Goal: Task Accomplishment & Management: Complete application form

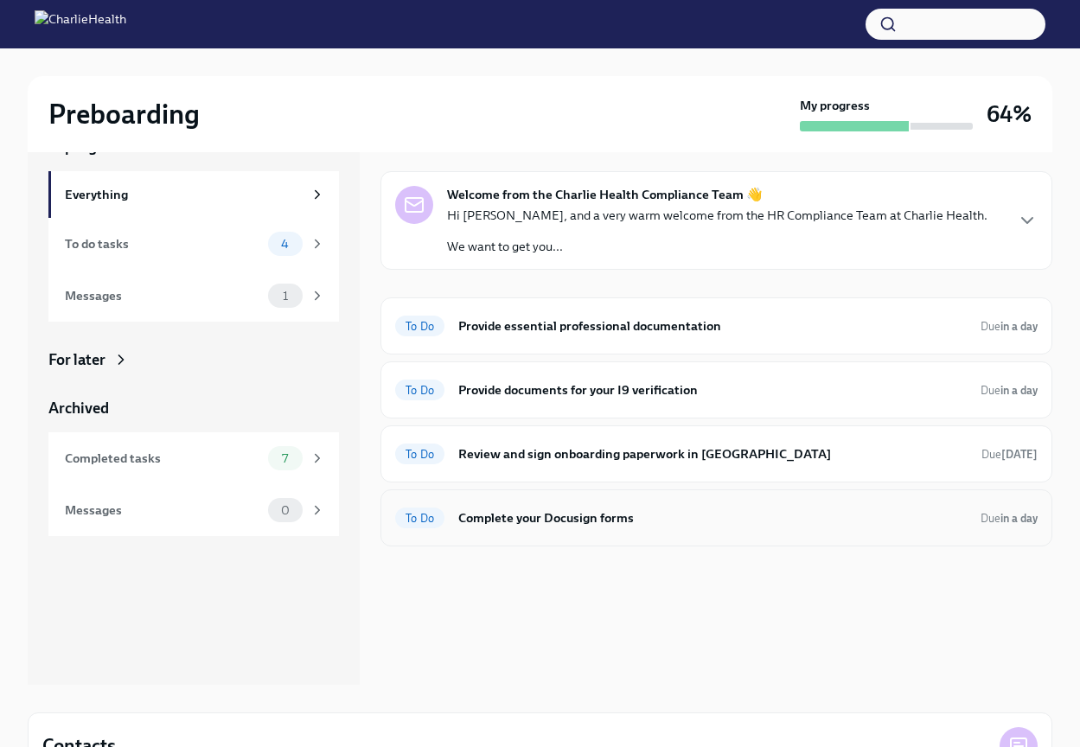
scroll to position [52, 0]
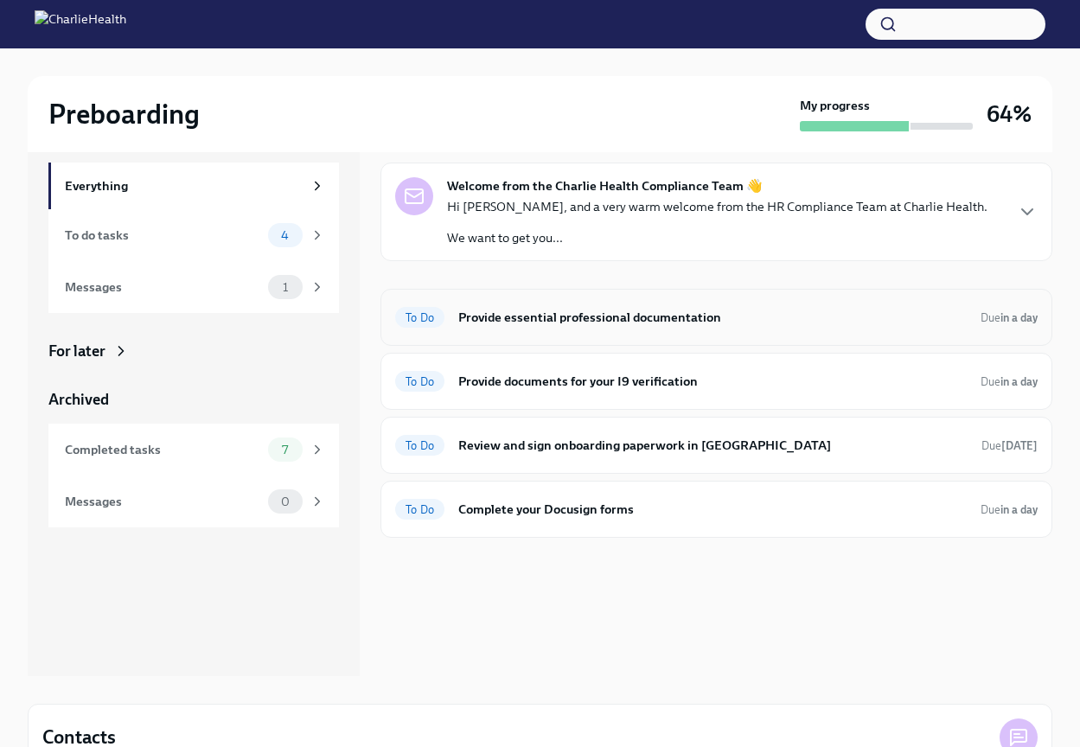
click at [612, 317] on h6 "Provide essential professional documentation" at bounding box center [712, 317] width 509 height 19
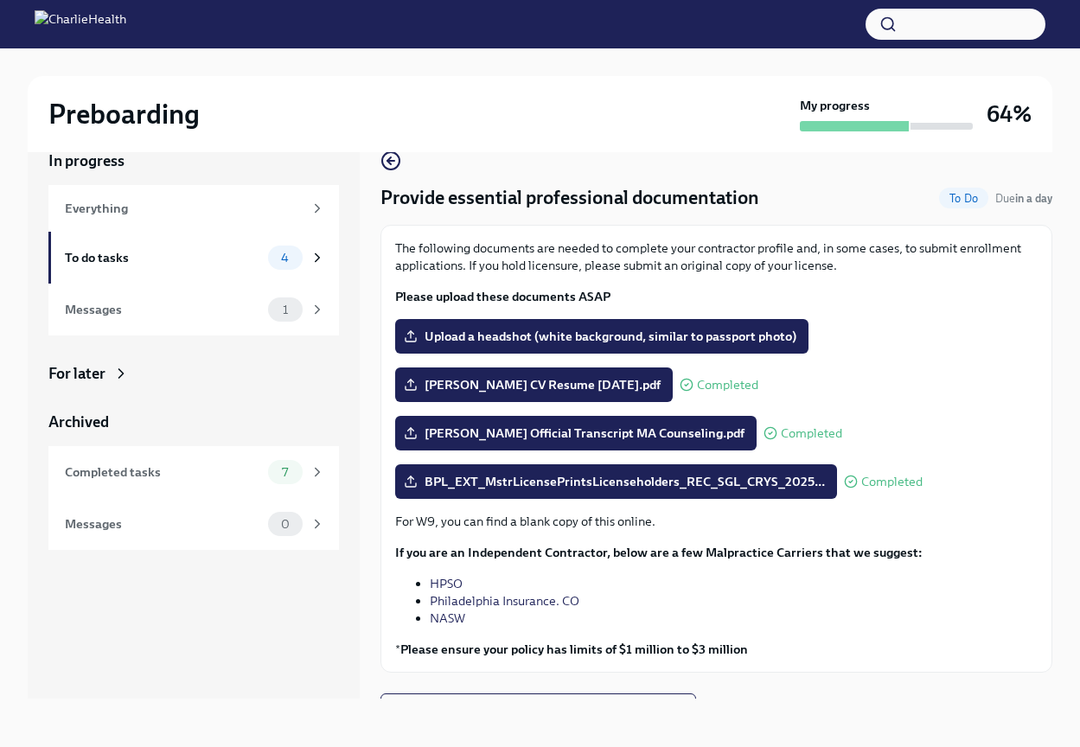
scroll to position [29, 0]
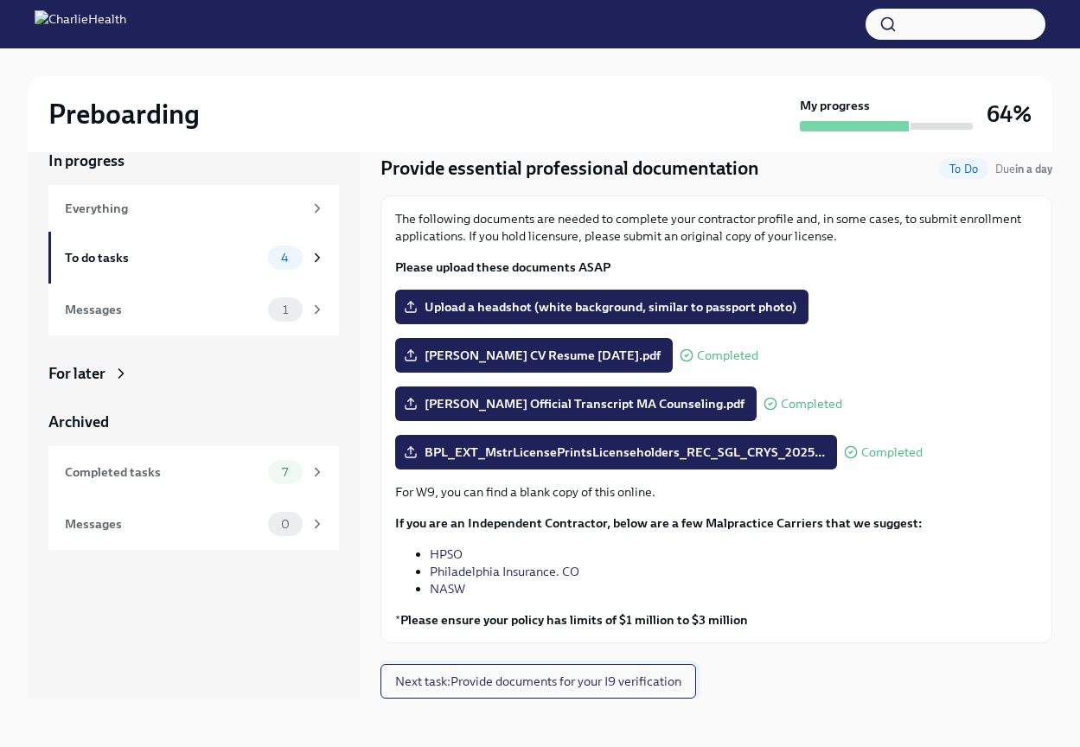
click at [472, 683] on span "Next task : Provide documents for your I9 verification" at bounding box center [538, 681] width 286 height 17
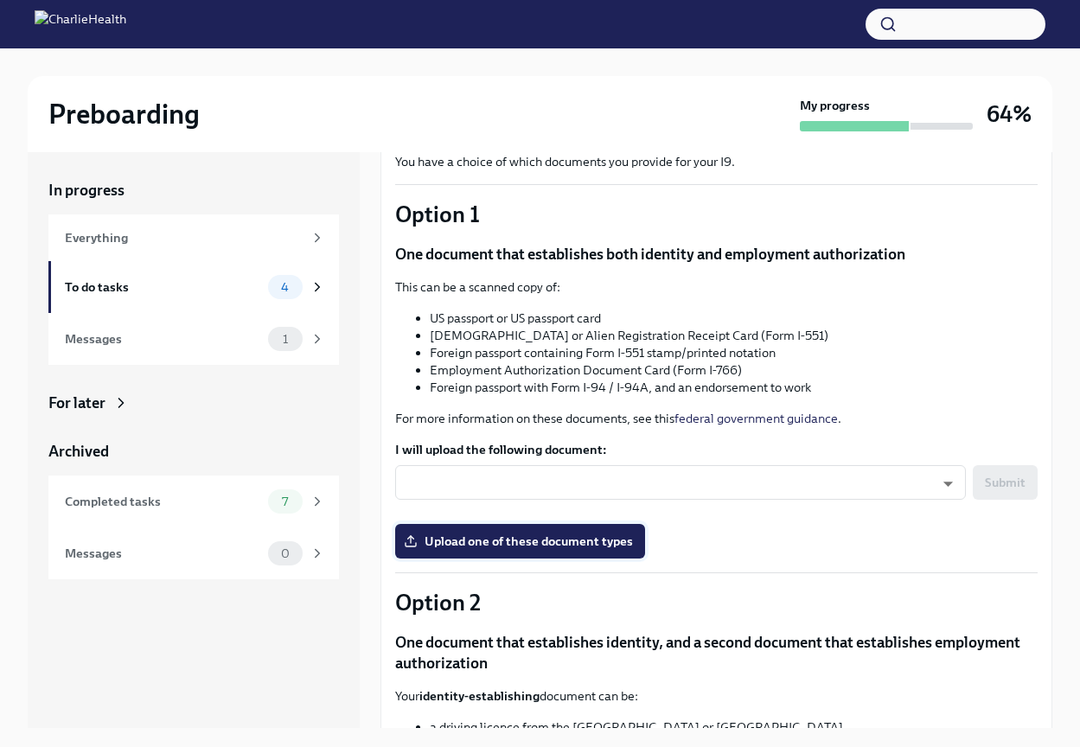
scroll to position [109, 0]
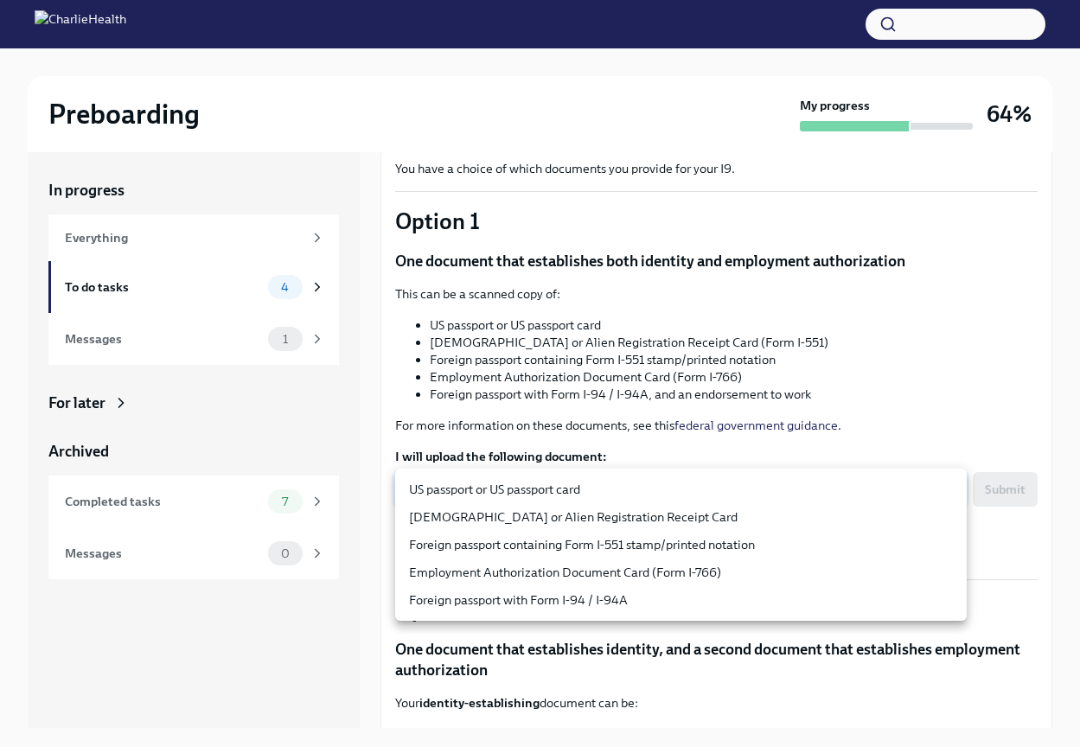
click at [665, 486] on body "Preboarding My progress 64% In progress Everything To do tasks 4 Messages 1 For…" at bounding box center [540, 388] width 1080 height 777
click at [601, 493] on li "US passport or US passport card" at bounding box center [681, 490] width 572 height 28
type input "KnYOjnC8x"
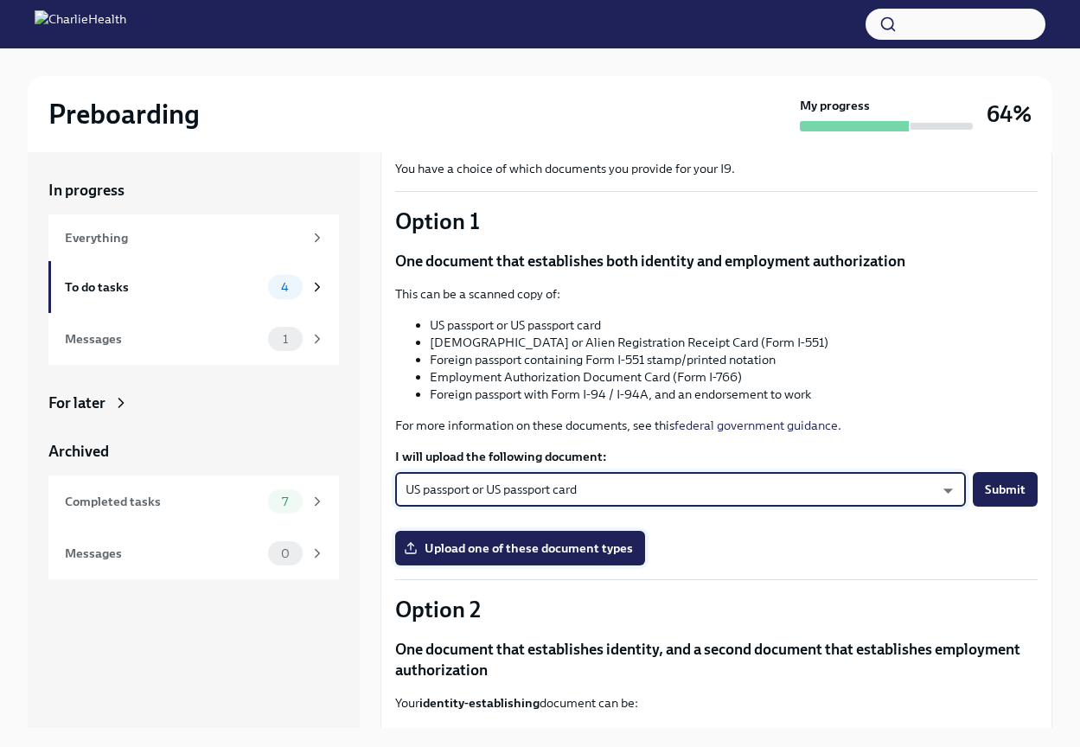
click at [529, 545] on span "Upload one of these document types" at bounding box center [520, 548] width 226 height 17
click at [0, 0] on input "Upload one of these document types" at bounding box center [0, 0] width 0 height 0
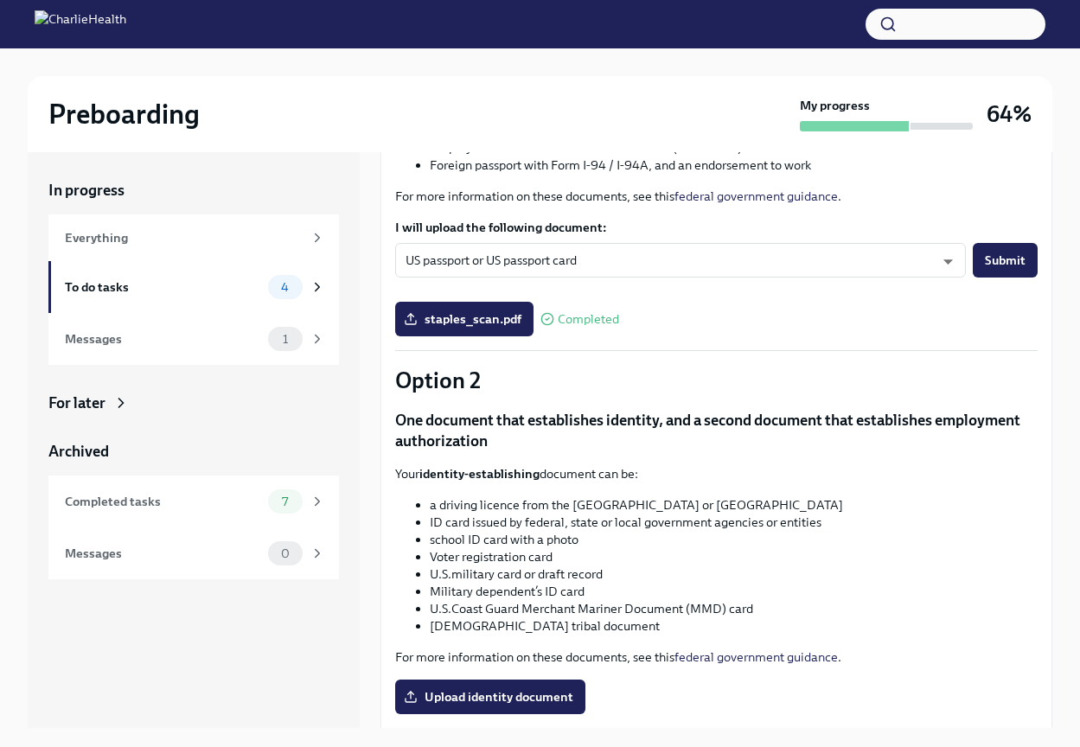
scroll to position [294, 0]
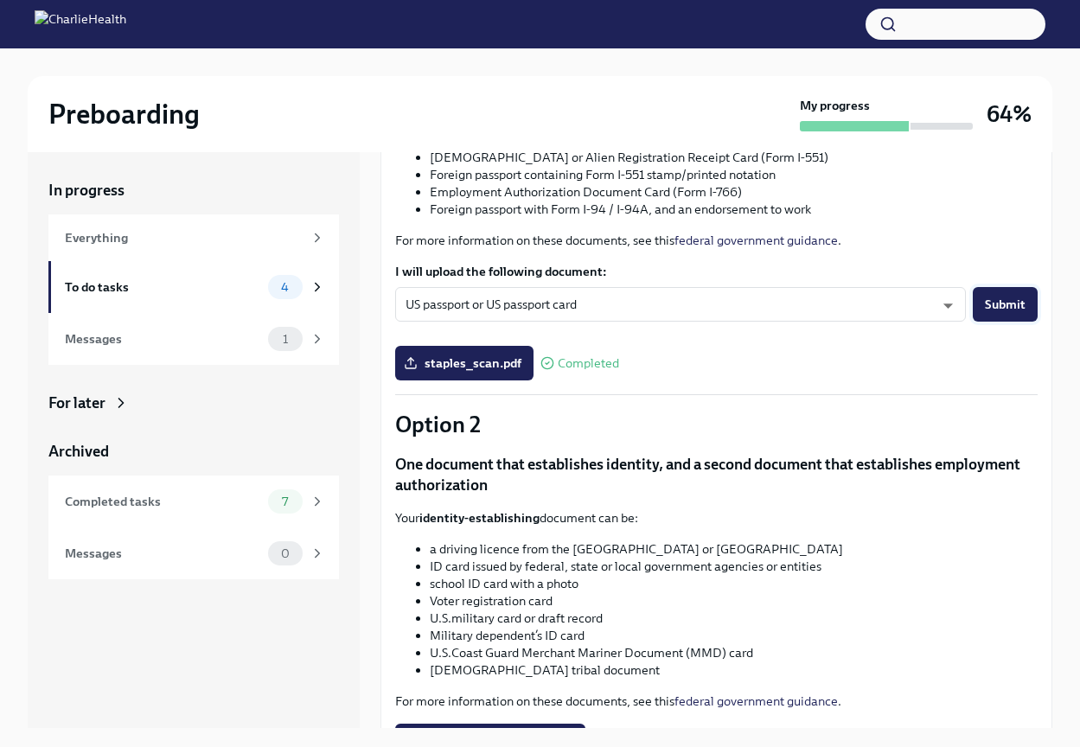
click at [1003, 310] on span "Submit" at bounding box center [1005, 304] width 41 height 17
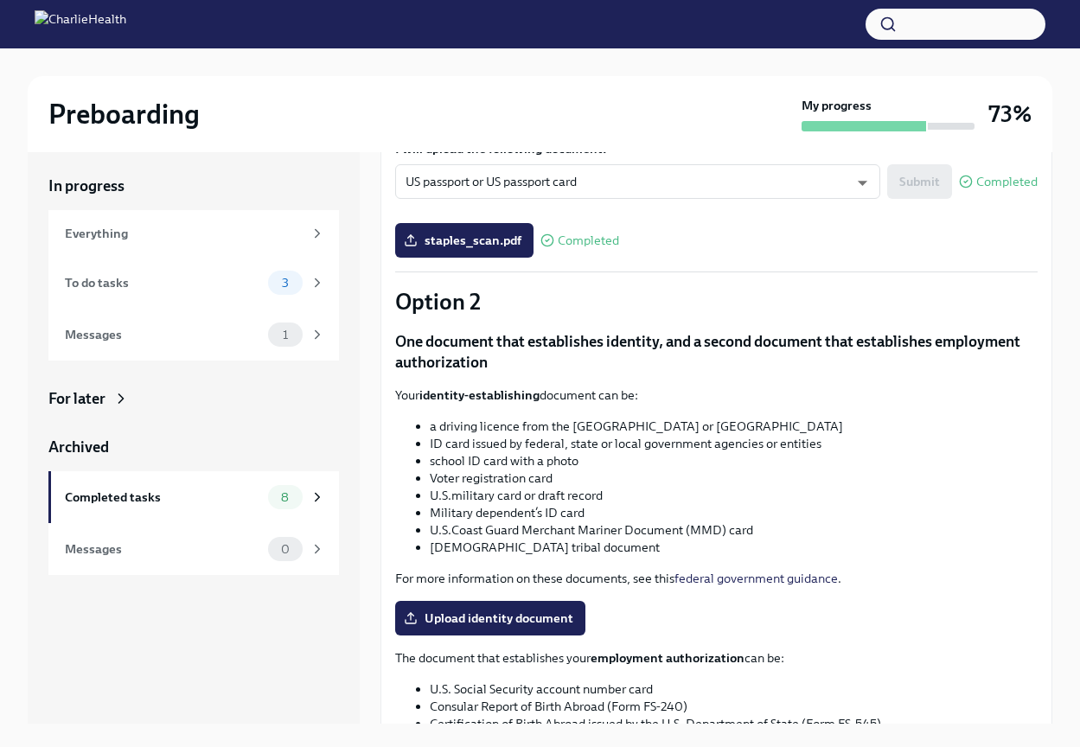
scroll to position [675, 0]
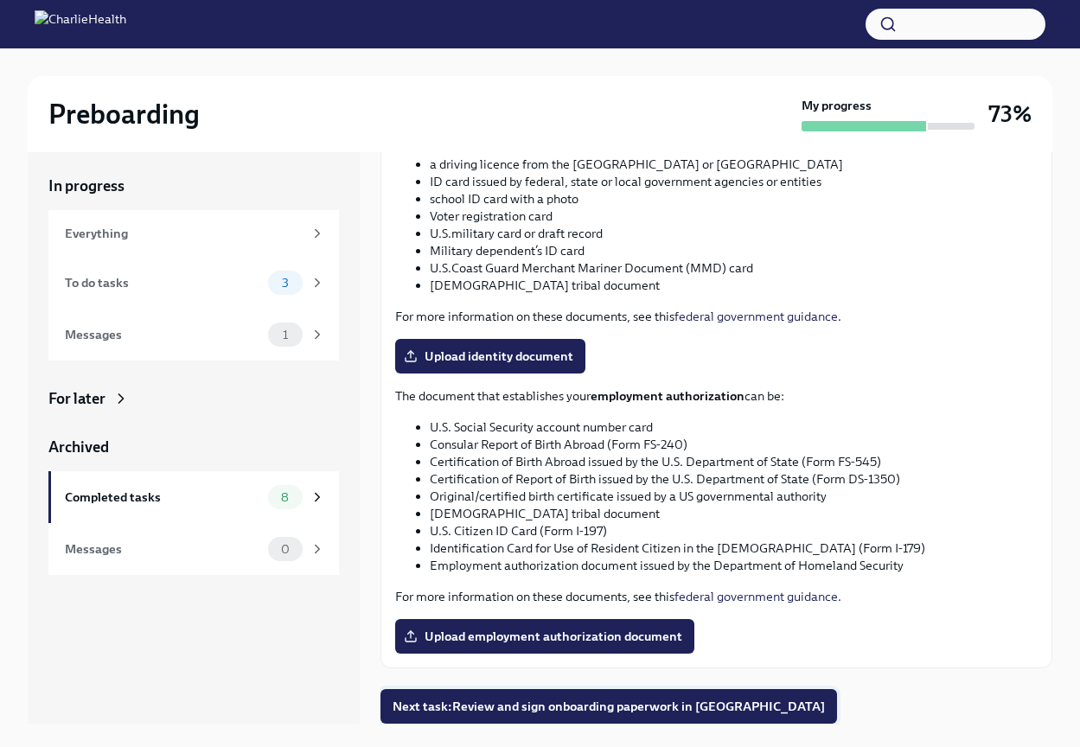
click at [649, 712] on span "Next task : Review and sign onboarding paperwork in UKG" at bounding box center [609, 706] width 433 height 17
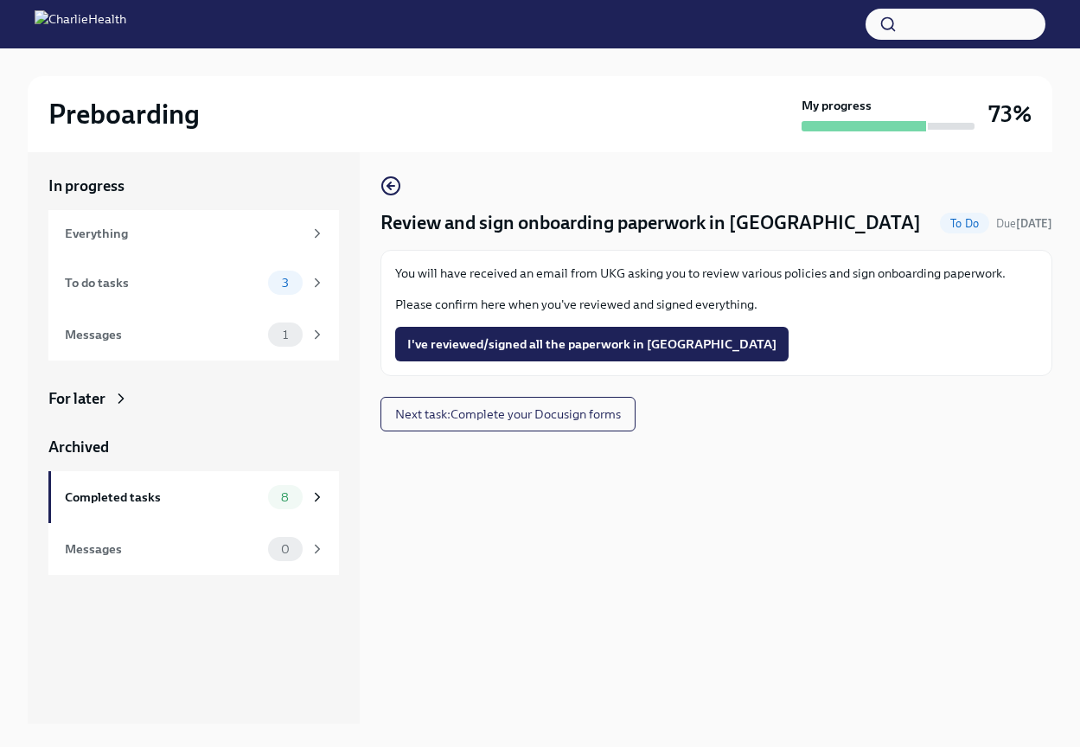
click at [391, 172] on div "Review and sign onboarding paperwork in UKG To Do Due in 5 days You will have r…" at bounding box center [717, 436] width 672 height 576
click at [390, 189] on icon "button" at bounding box center [389, 186] width 3 height 7
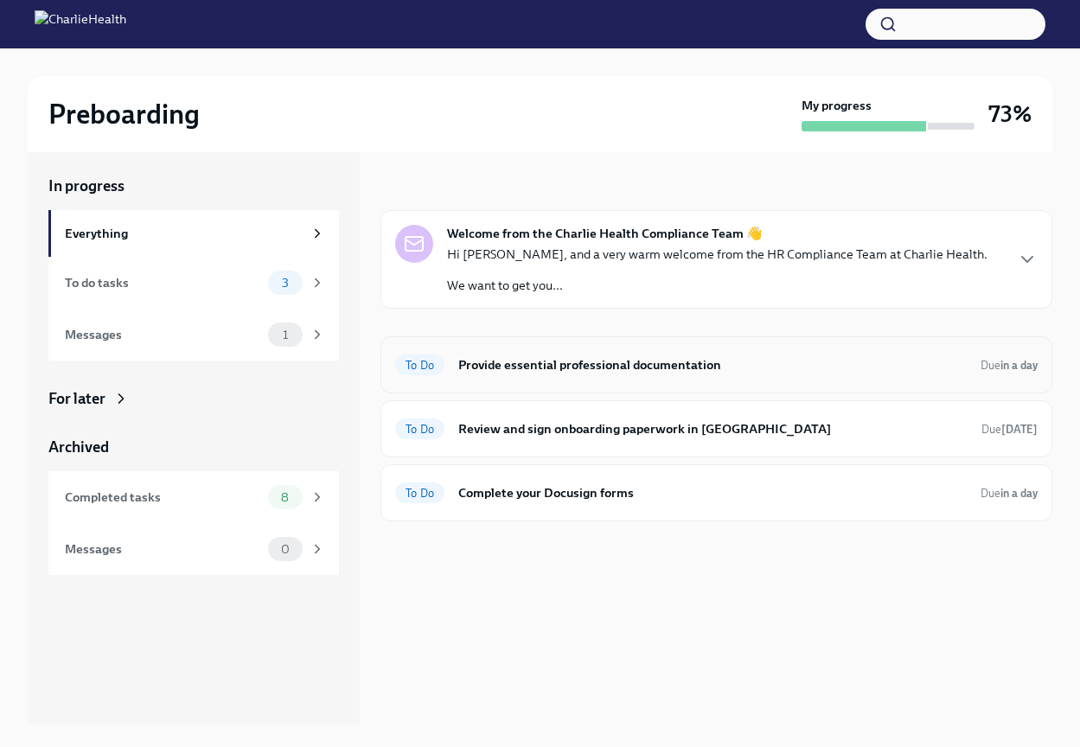
click at [559, 371] on h6 "Provide essential professional documentation" at bounding box center [712, 365] width 509 height 19
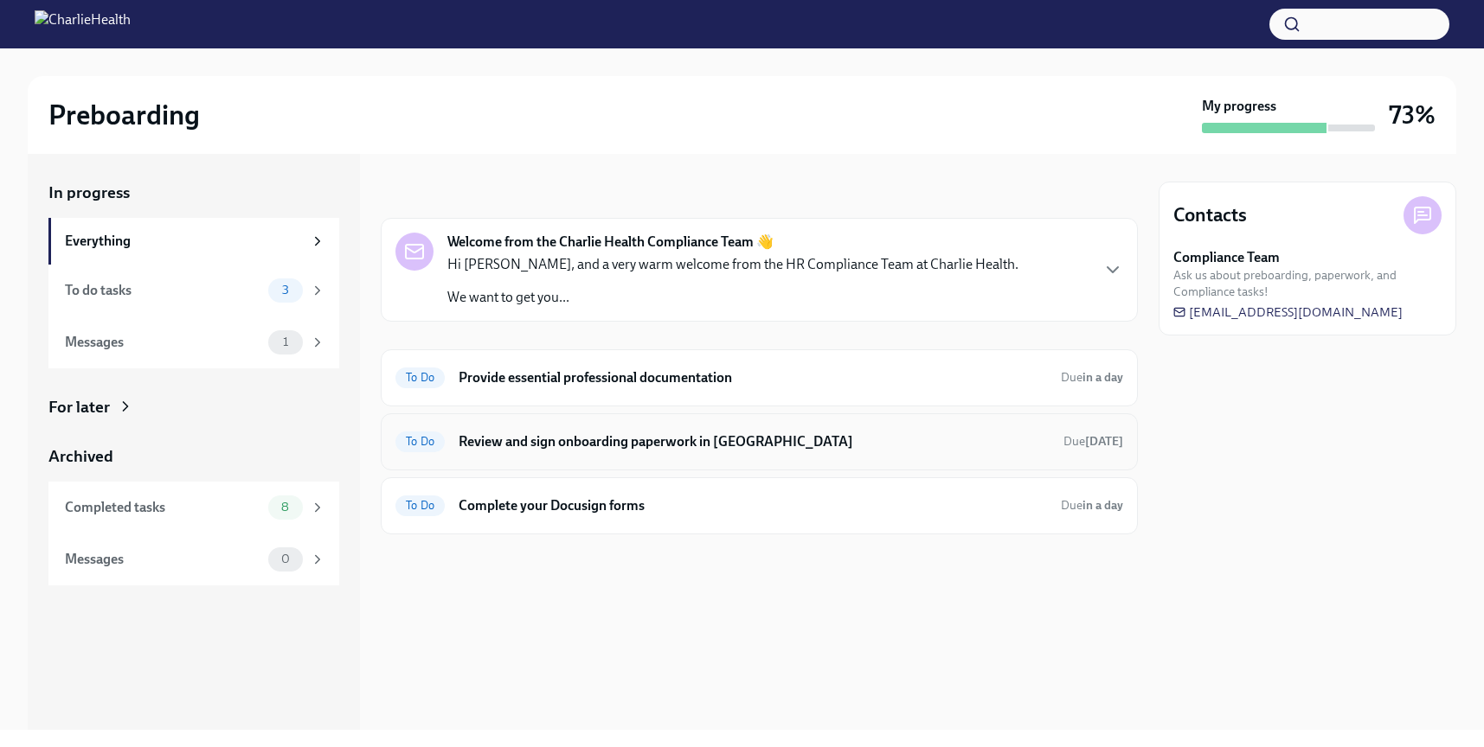
click at [607, 439] on h6 "Review and sign onboarding paperwork in [GEOGRAPHIC_DATA]" at bounding box center [753, 442] width 591 height 19
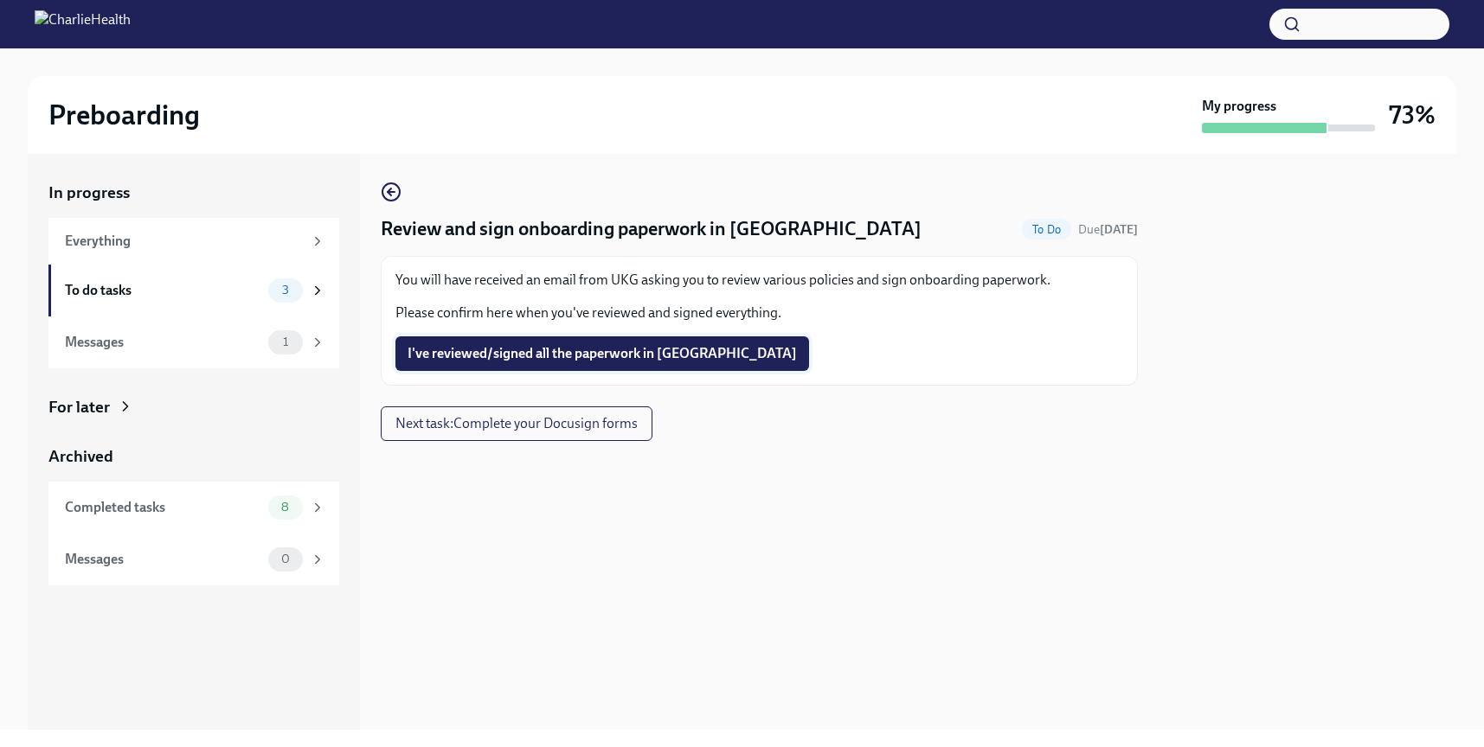
click at [606, 354] on span "I've reviewed/signed all the paperwork in UKG" at bounding box center [601, 353] width 389 height 17
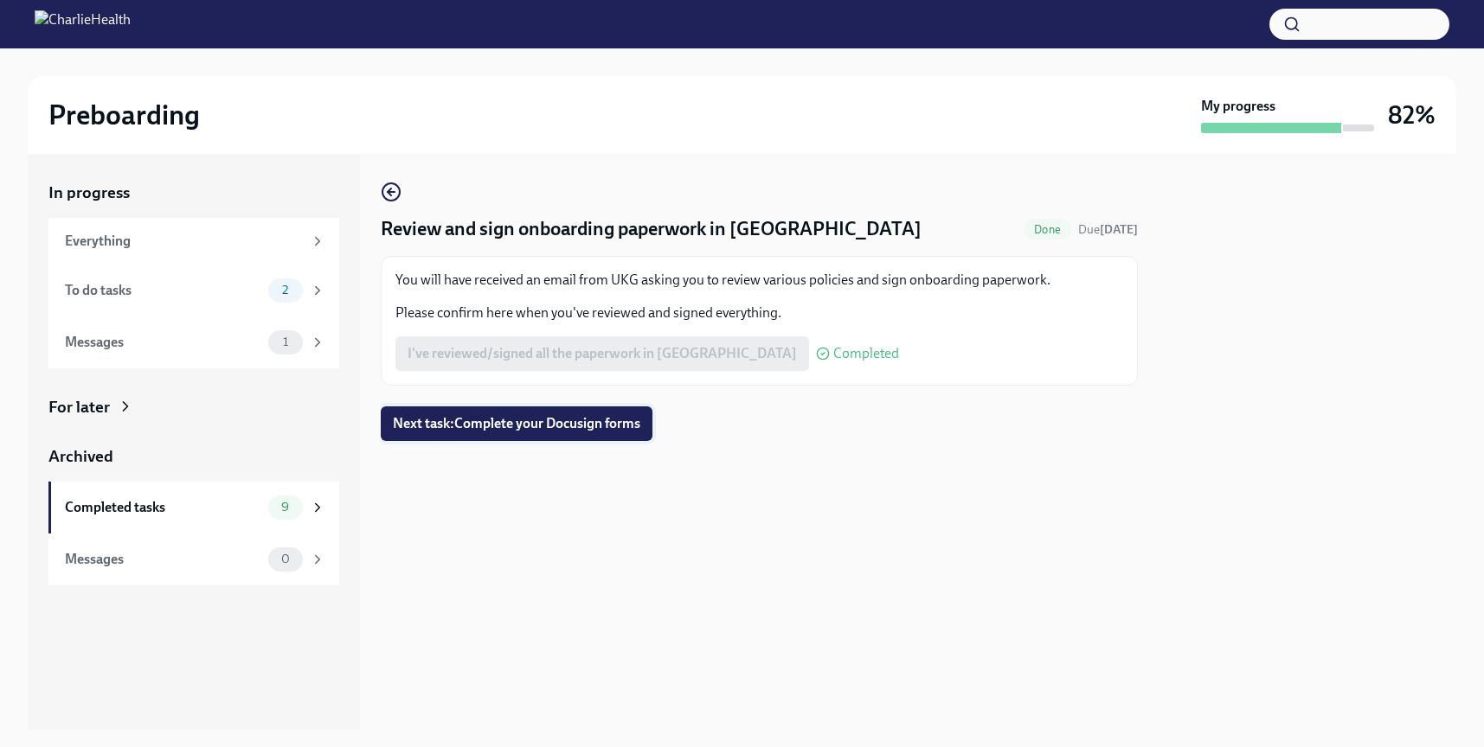
click at [597, 429] on span "Next task : Complete your Docusign forms" at bounding box center [516, 423] width 247 height 17
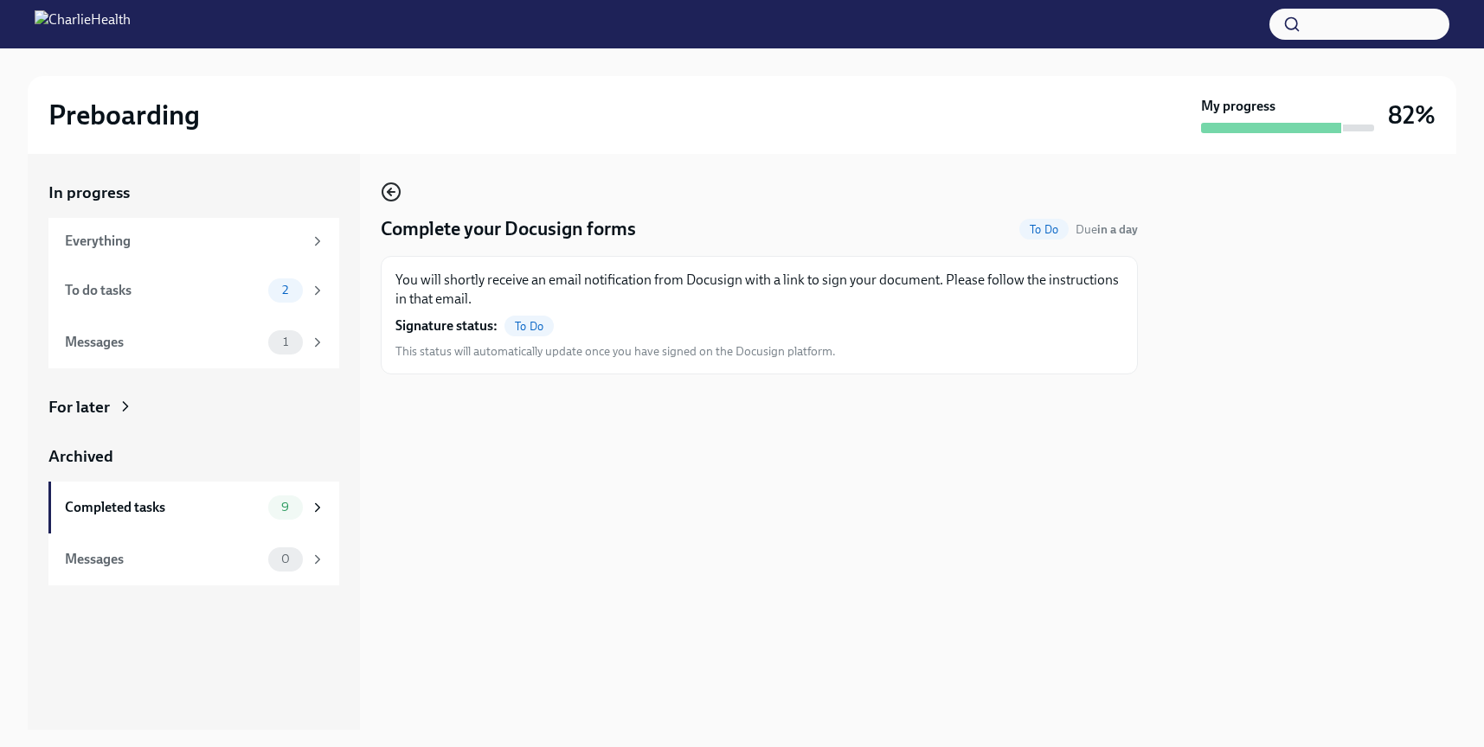
click at [382, 191] on circle "button" at bounding box center [390, 191] width 17 height 17
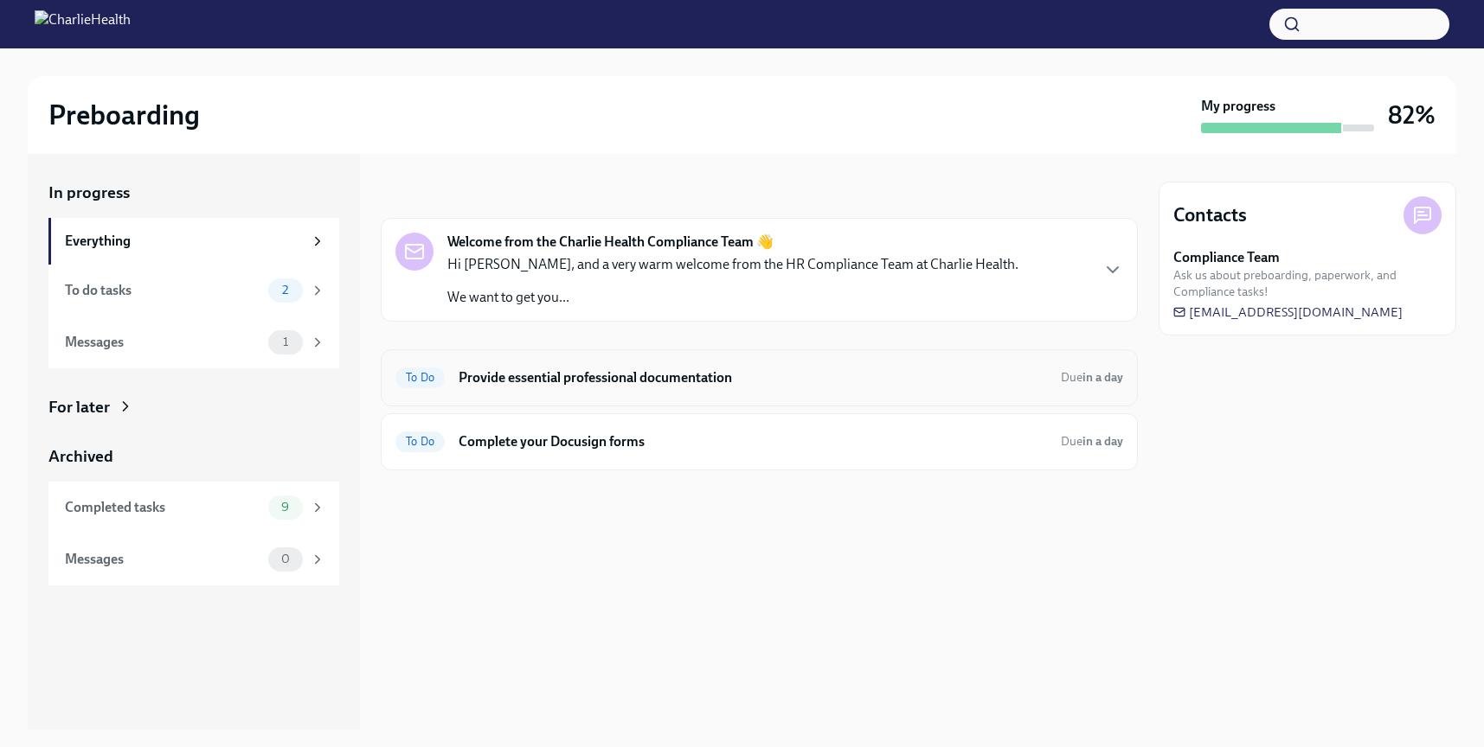
click at [583, 374] on h6 "Provide essential professional documentation" at bounding box center [752, 378] width 588 height 19
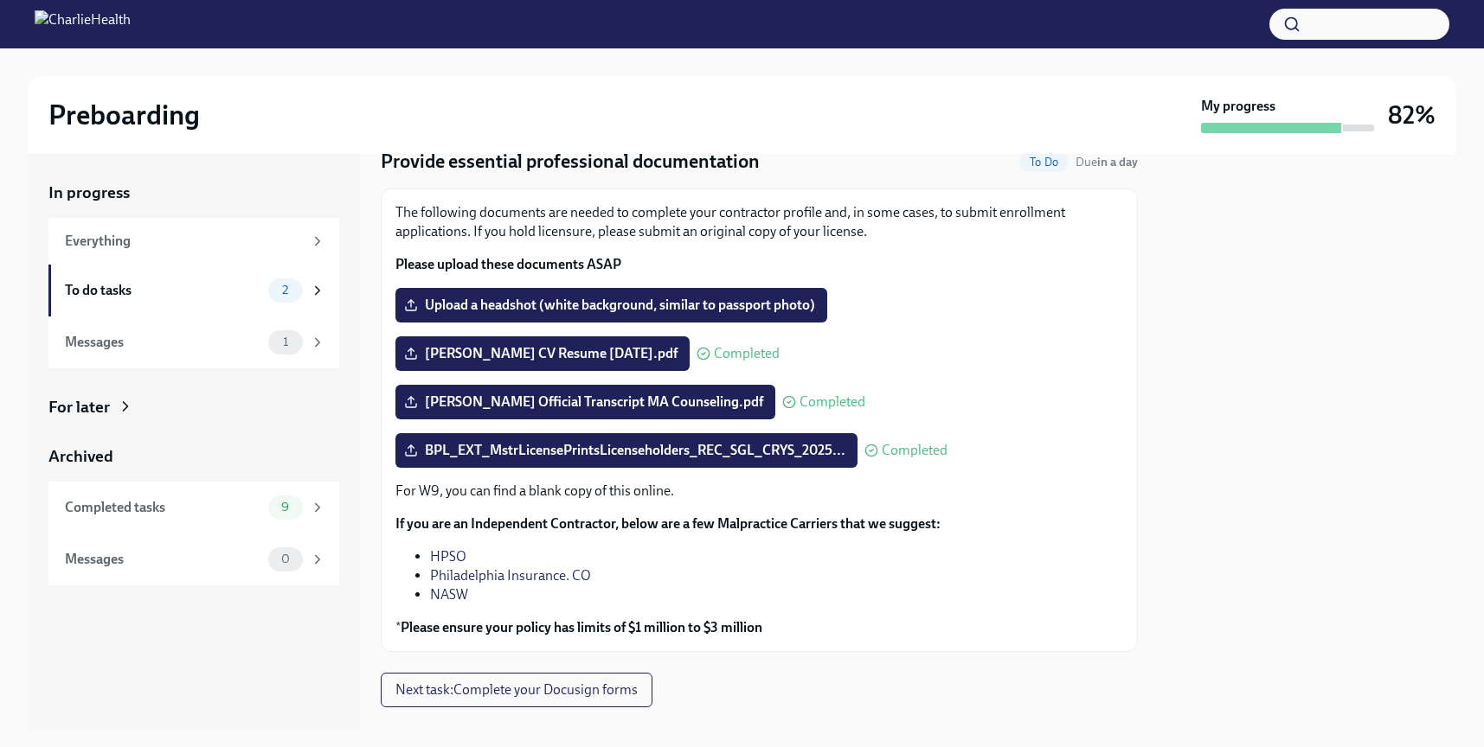
scroll to position [100, 0]
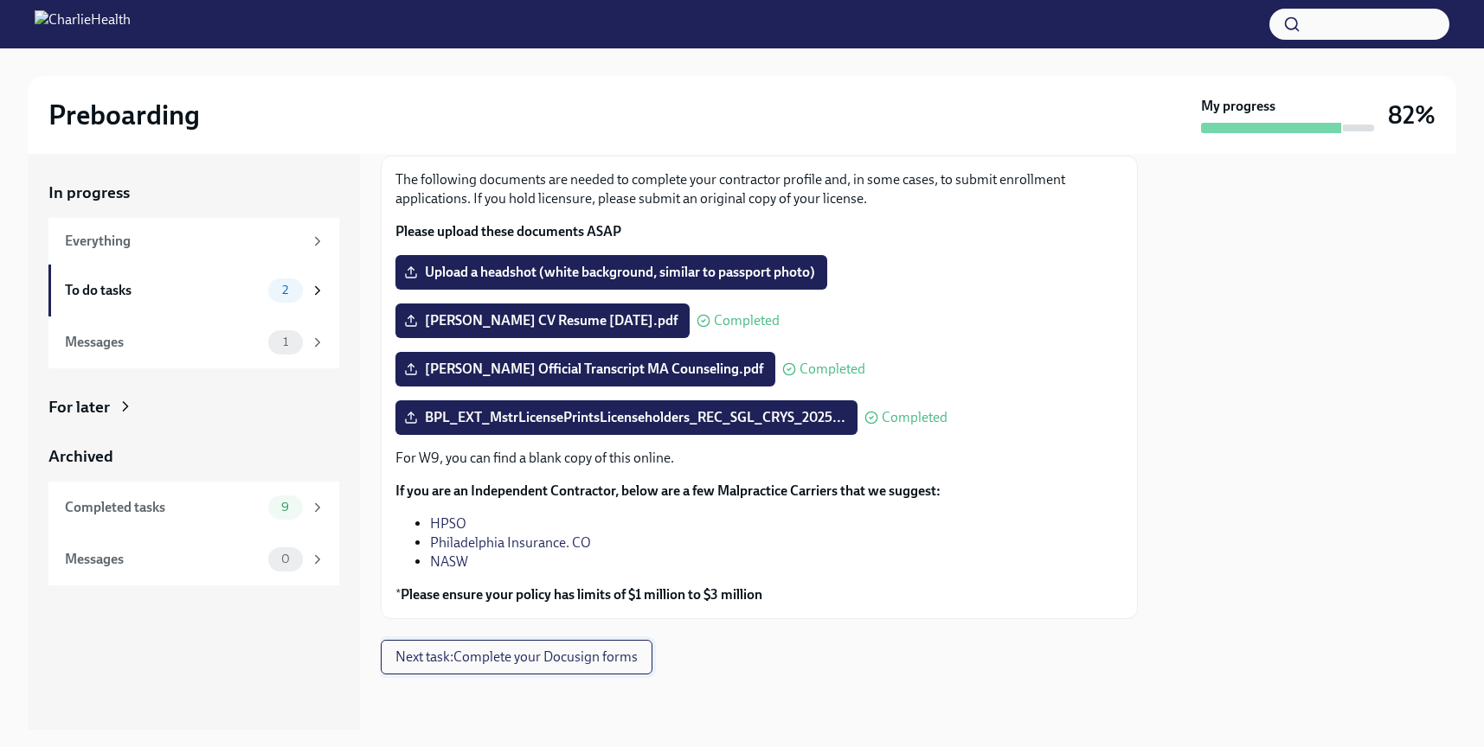
click at [554, 662] on span "Next task : Complete your Docusign forms" at bounding box center [516, 657] width 242 height 17
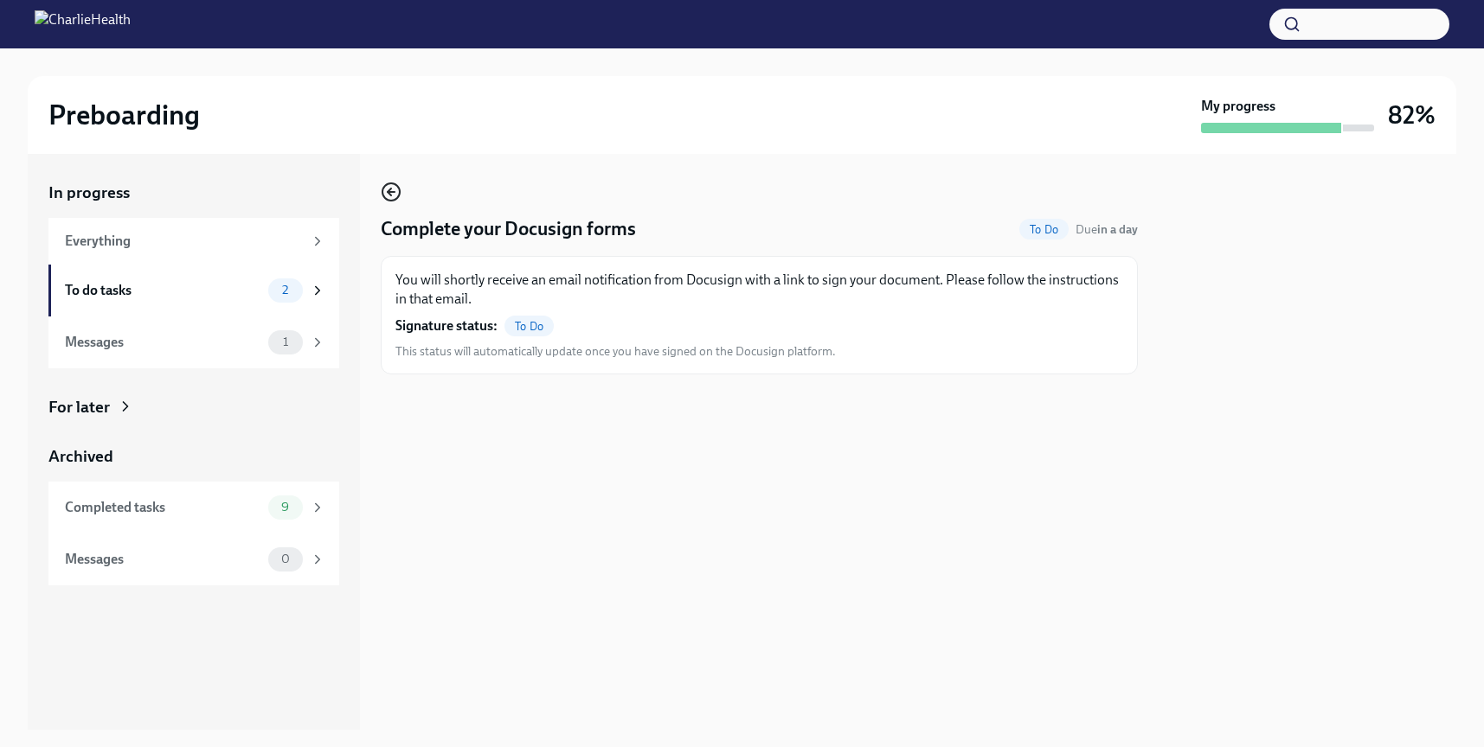
click at [392, 193] on icon "button" at bounding box center [391, 192] width 21 height 21
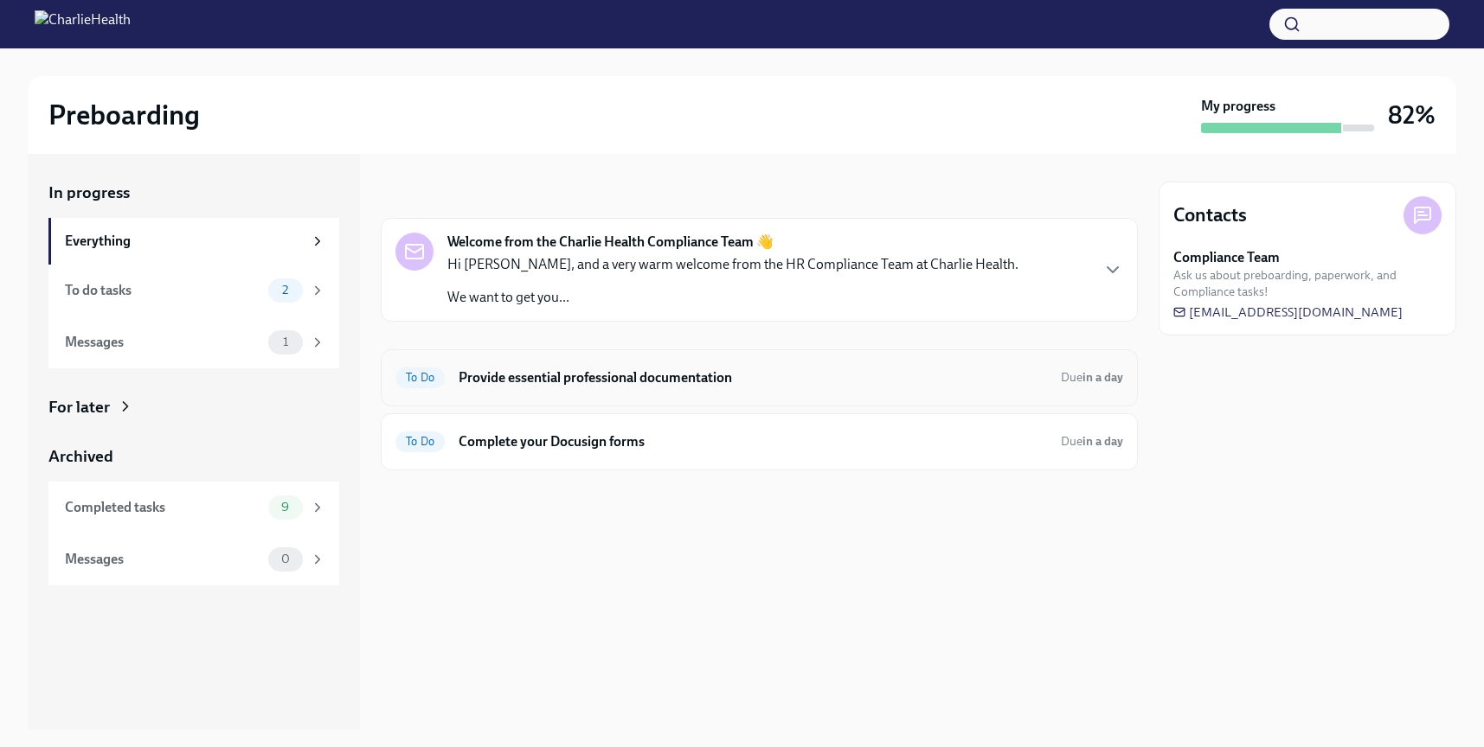
click at [495, 375] on h6 "Provide essential professional documentation" at bounding box center [752, 378] width 588 height 19
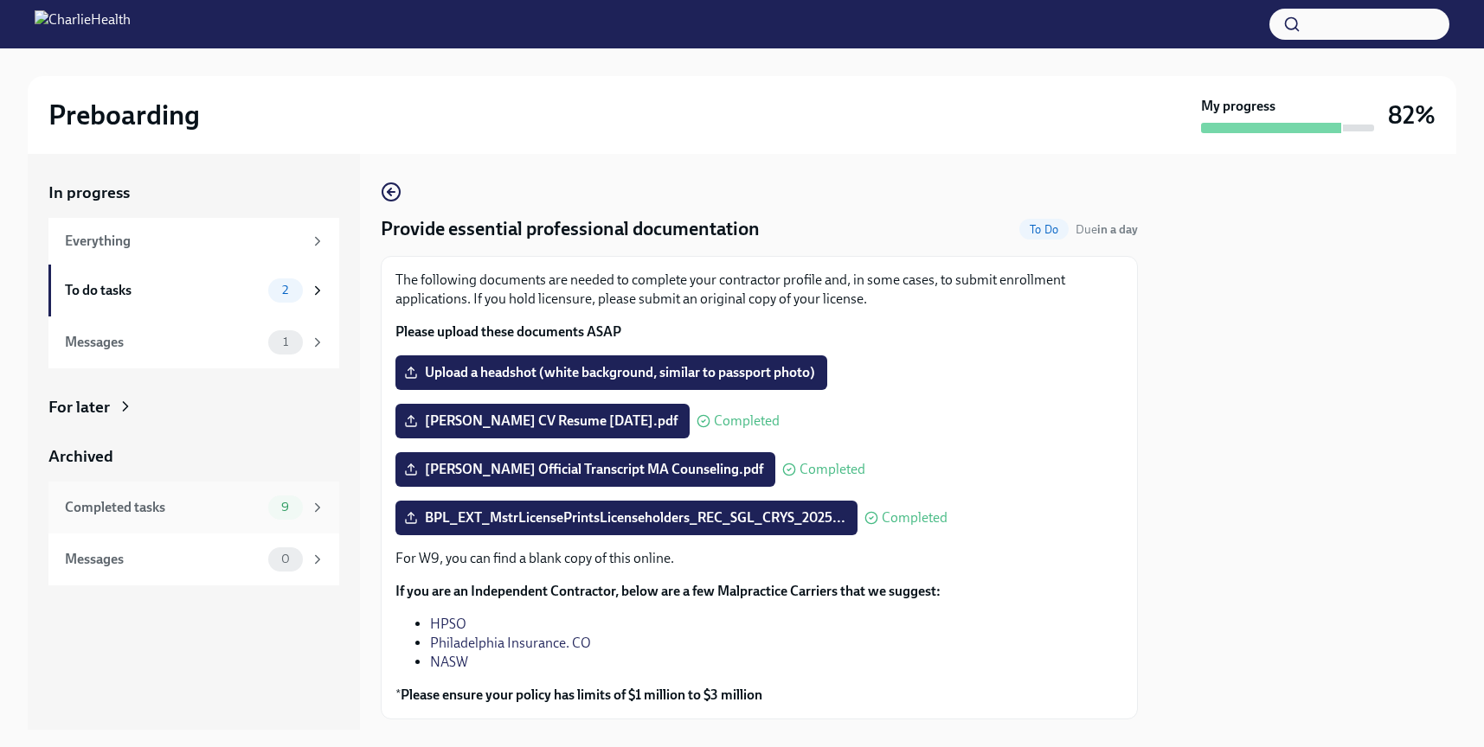
click at [247, 510] on div "Completed tasks" at bounding box center [163, 507] width 196 height 19
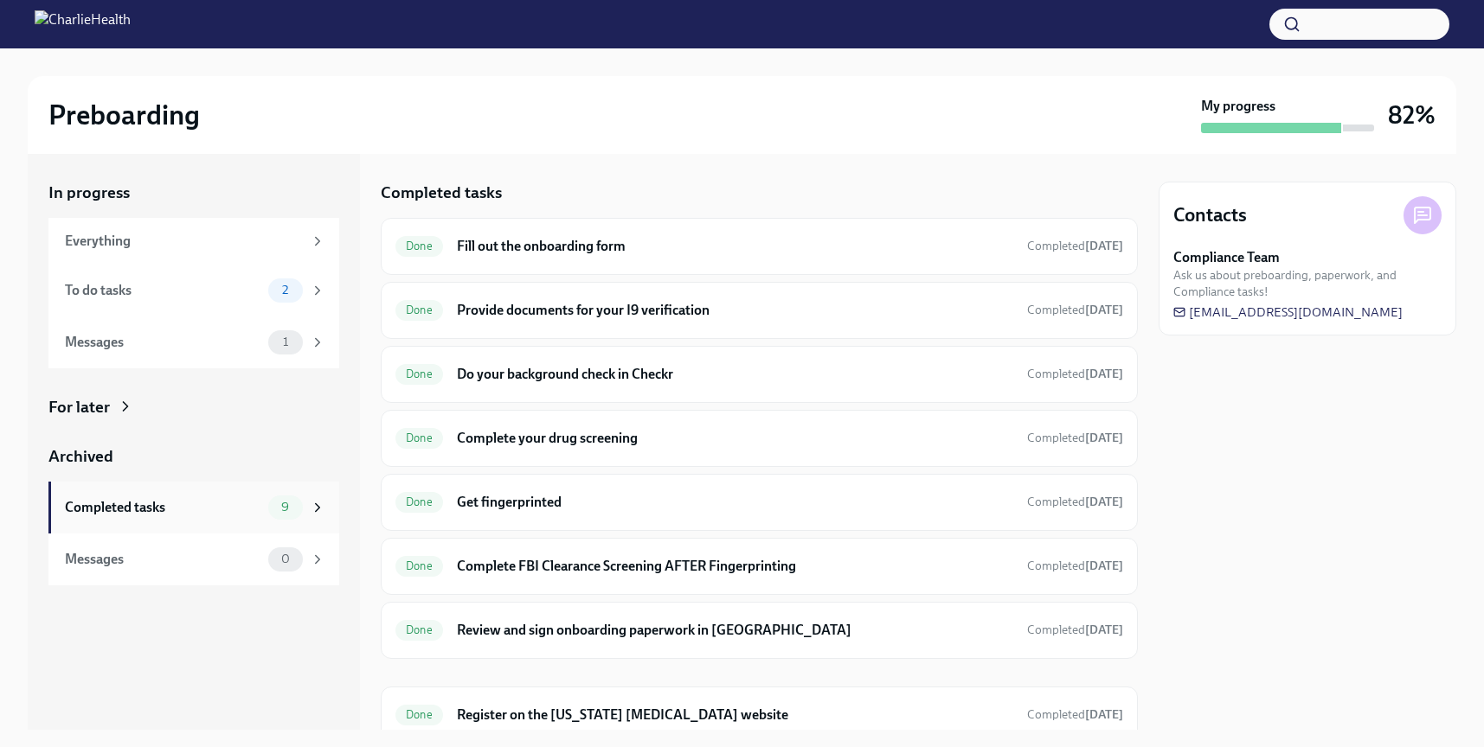
click at [265, 517] on div "Completed tasks 9" at bounding box center [195, 508] width 260 height 24
click at [213, 504] on div "Completed tasks" at bounding box center [163, 507] width 196 height 19
click at [212, 346] on div "Messages" at bounding box center [163, 342] width 196 height 19
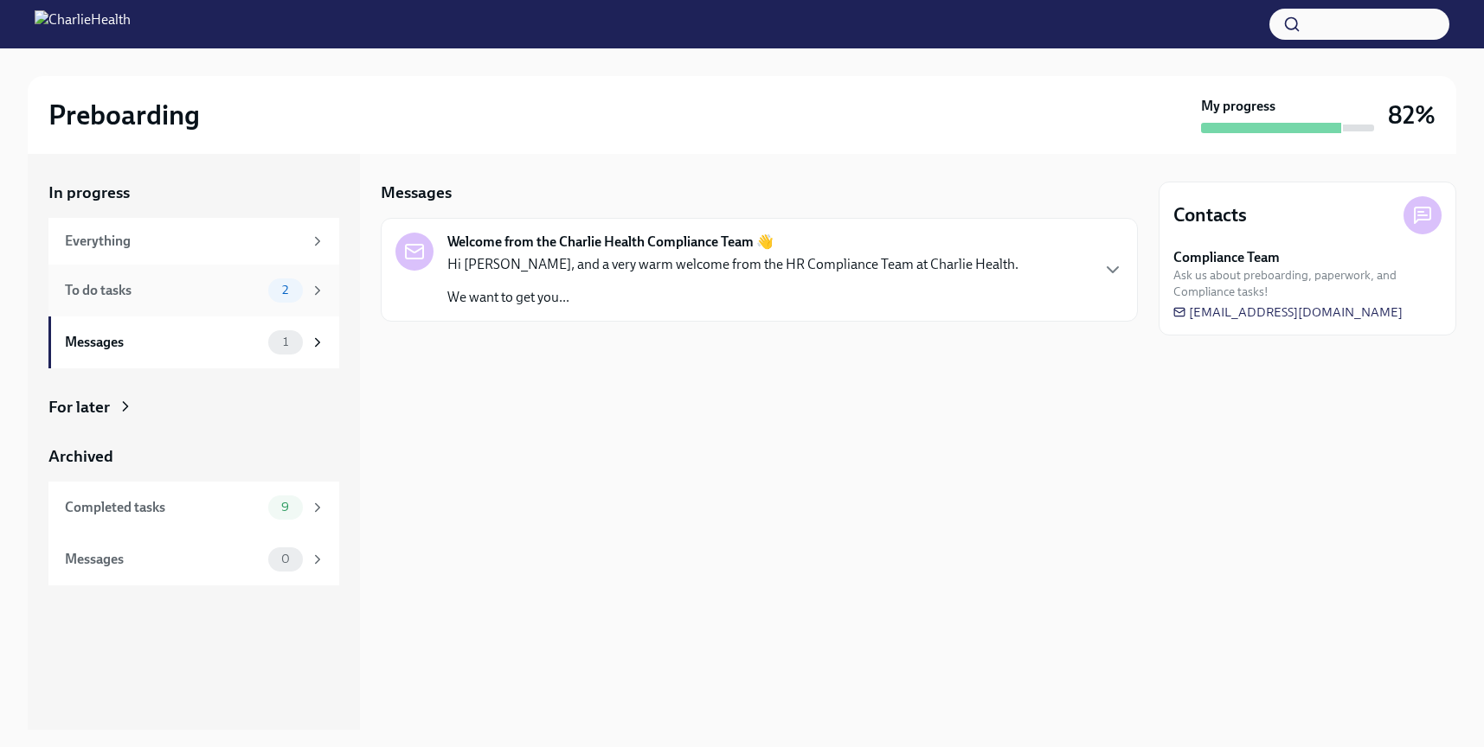
click at [216, 292] on div "To do tasks" at bounding box center [163, 290] width 196 height 19
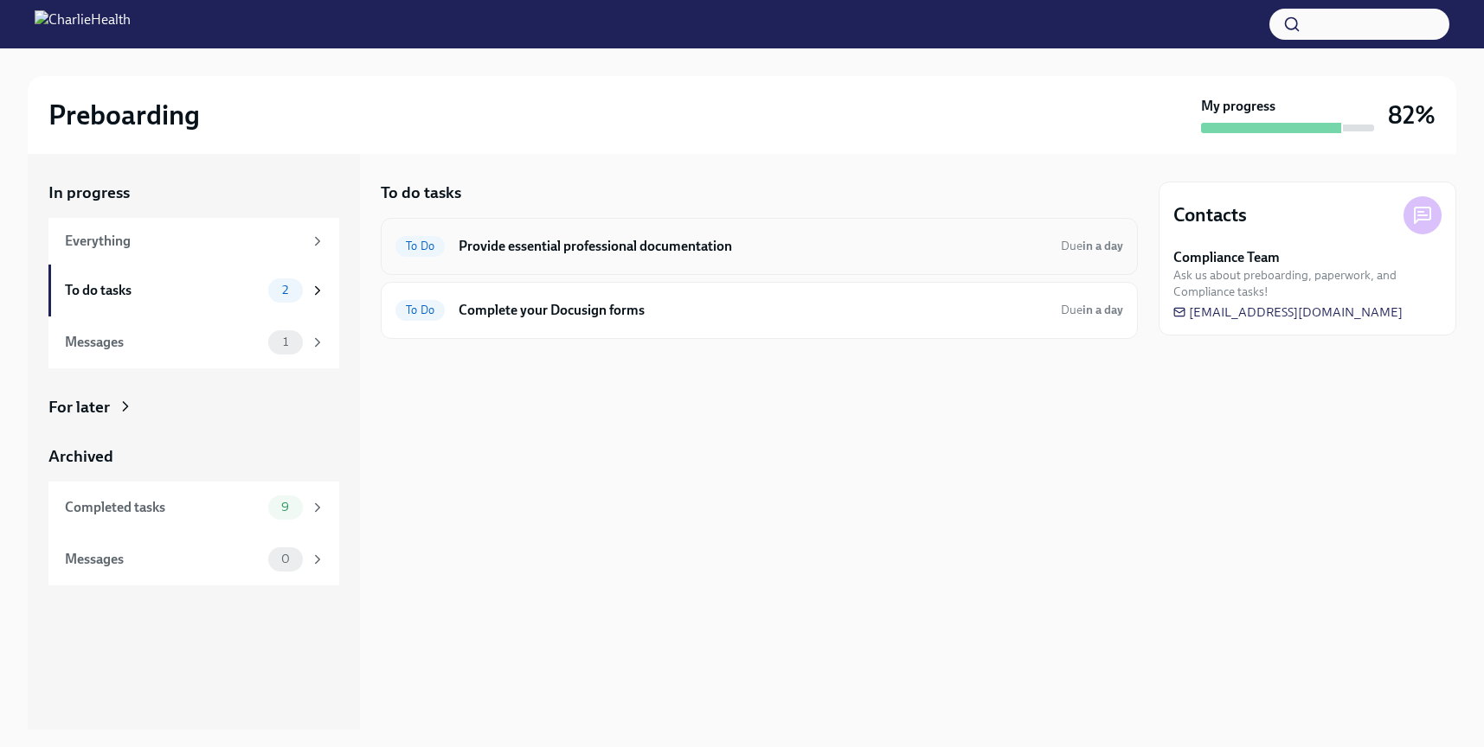
click at [539, 245] on h6 "Provide essential professional documentation" at bounding box center [752, 246] width 588 height 19
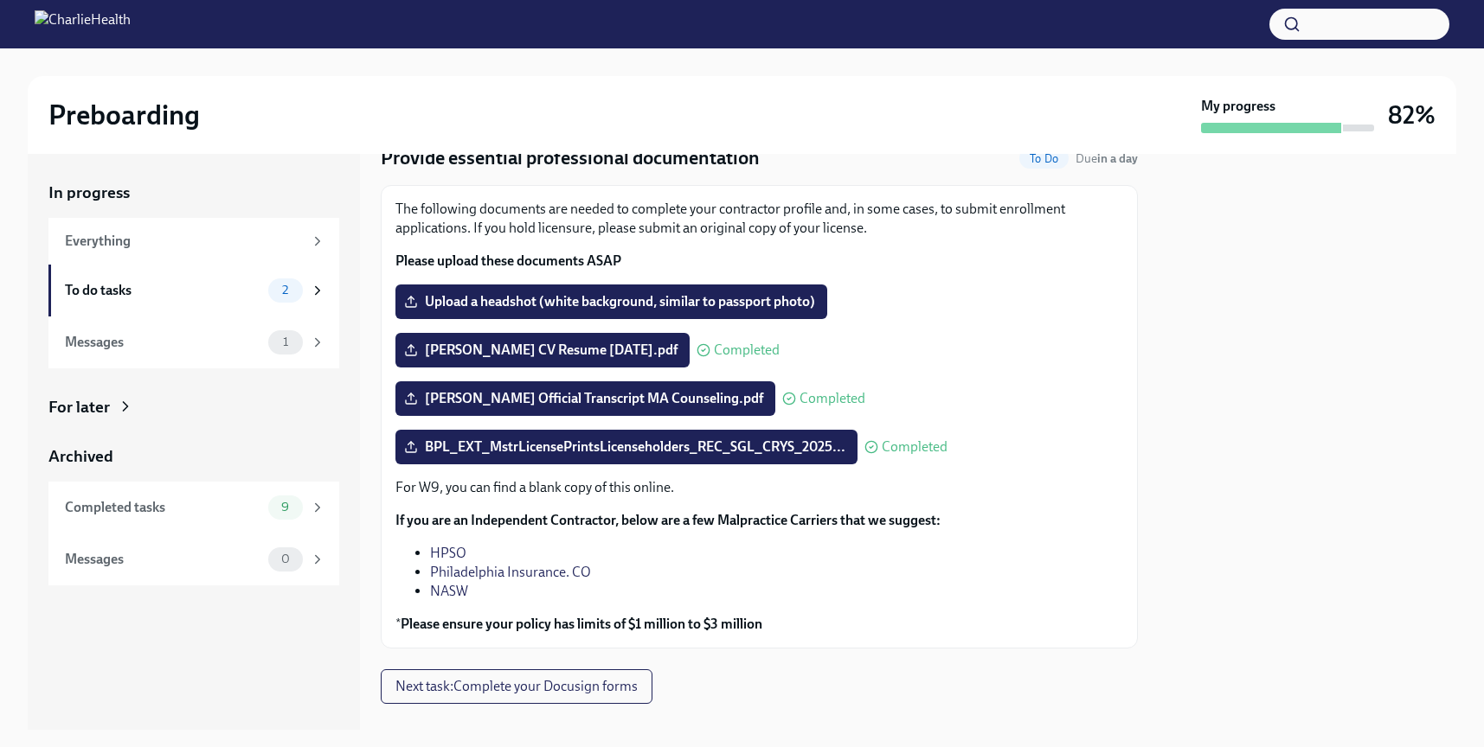
scroll to position [73, 0]
